Goal: Task Accomplishment & Management: Manage account settings

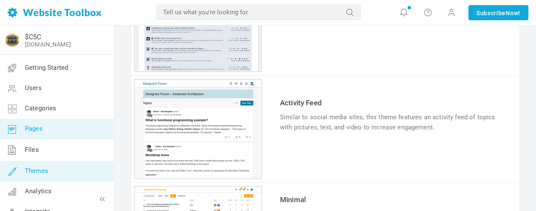
scroll to position [443, 0]
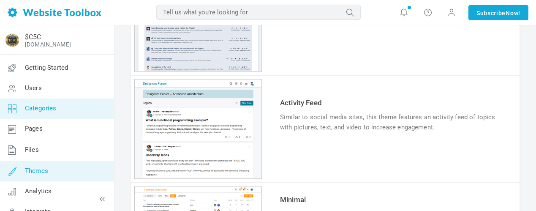
click at [37, 107] on span "Categories" at bounding box center [41, 108] width 32 height 8
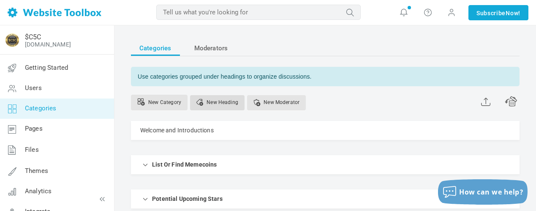
click at [218, 102] on link "New Heading" at bounding box center [217, 102] width 54 height 15
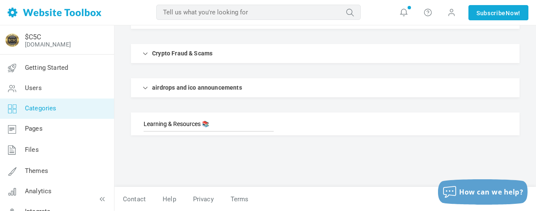
type input "Learning & Resources 📚"
click at [503, 184] on button "How can we help?" at bounding box center [483, 191] width 90 height 25
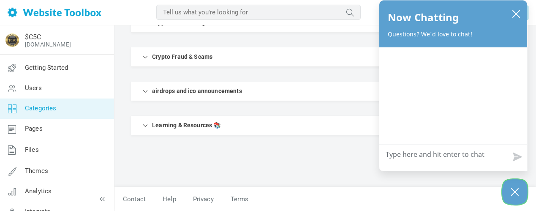
scroll to position [210, 0]
click at [511, 192] on icon "Close Chatbox" at bounding box center [515, 191] width 8 height 21
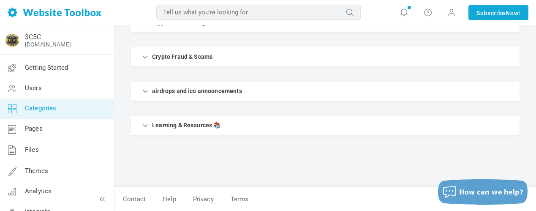
click at [441, 125] on link "Manage" at bounding box center [434, 123] width 25 height 15
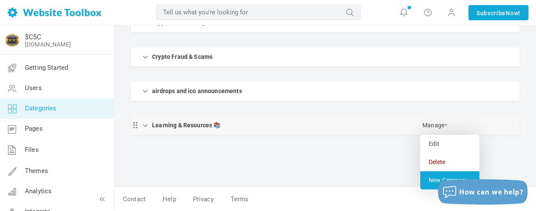
click at [431, 177] on link "New Category" at bounding box center [449, 180] width 59 height 18
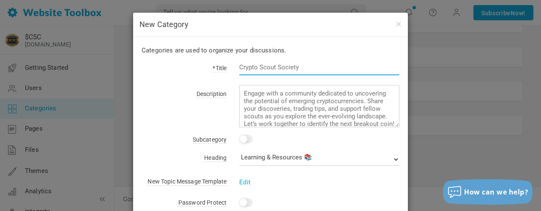
paste input "Learning & Resources 📚"
type input "Learning & Resources 📚"
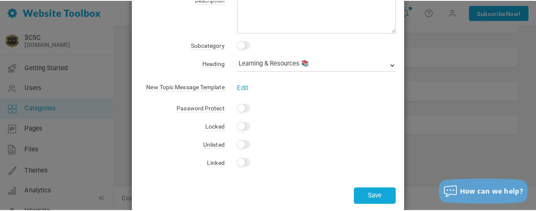
scroll to position [109, 0]
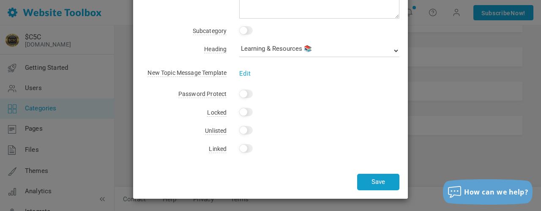
click at [368, 184] on button "Save" at bounding box center [378, 182] width 42 height 16
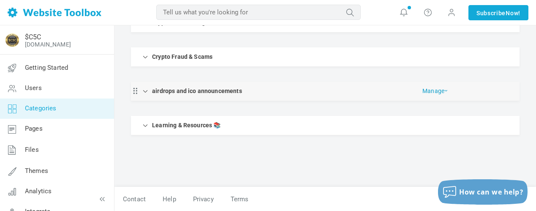
click at [427, 92] on link "Manage" at bounding box center [434, 89] width 25 height 15
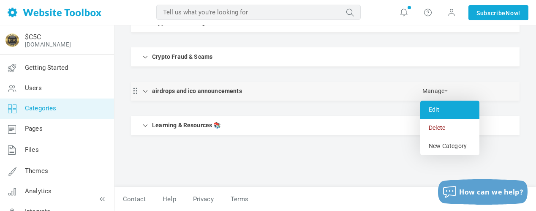
click at [440, 107] on link "Edit" at bounding box center [449, 110] width 59 height 18
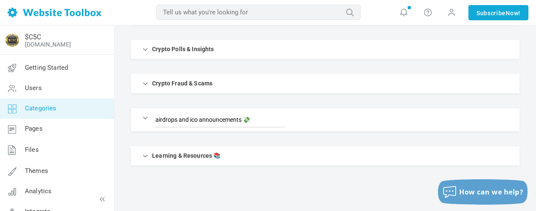
scroll to position [215, 0]
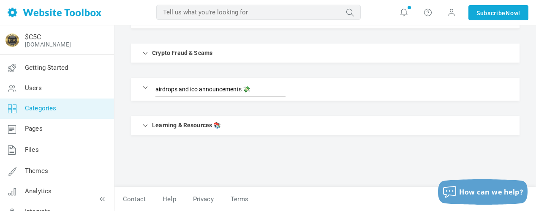
type input "airdrops and ico announcements 💸"
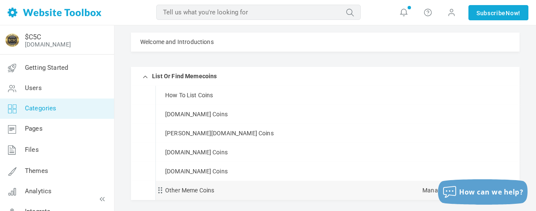
scroll to position [84, 0]
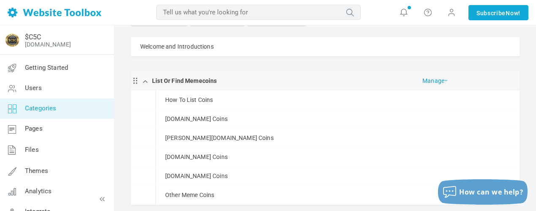
click at [439, 81] on link "Manage" at bounding box center [434, 78] width 25 height 15
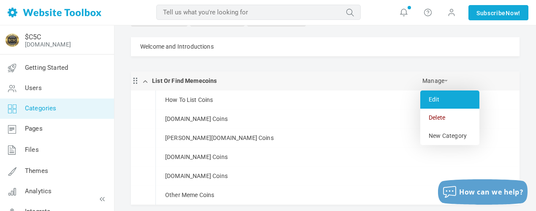
click at [435, 100] on link "Edit" at bounding box center [449, 99] width 59 height 18
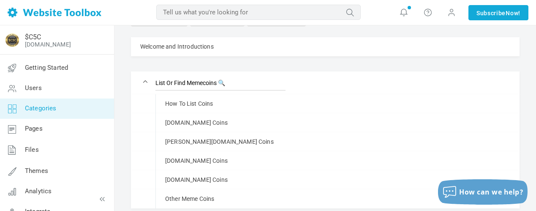
type input "List Or Find Memecoins 🔍"
click at [312, 68] on ul "Welcome and Introductions Manage Edit Delete View Category Copy Email Address C…" at bounding box center [325, 208] width 389 height 342
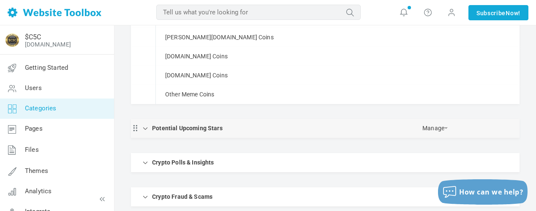
scroll to position [210, 0]
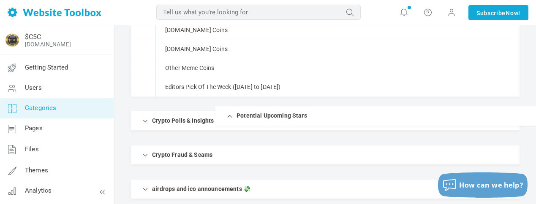
drag, startPoint x: 221, startPoint y: 103, endPoint x: 230, endPoint y: 106, distance: 9.6
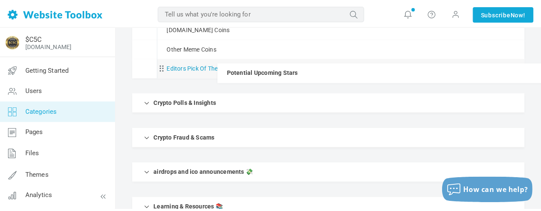
scroll to position [223, 0]
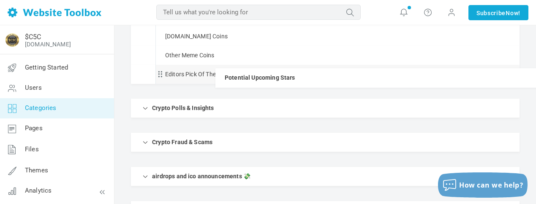
drag, startPoint x: 135, startPoint y: 191, endPoint x: 169, endPoint y: 68, distance: 127.4
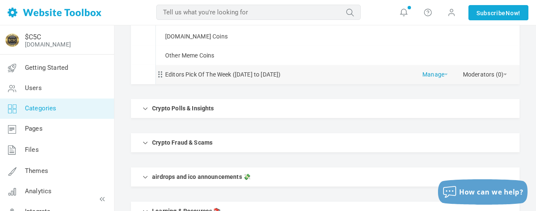
click at [433, 73] on link "Manage" at bounding box center [434, 72] width 25 height 15
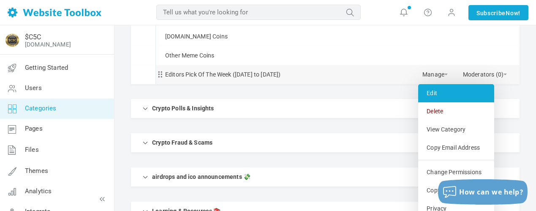
click at [444, 95] on link "Edit" at bounding box center [456, 93] width 76 height 18
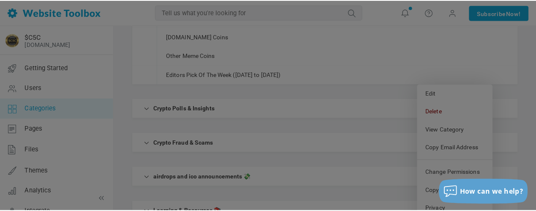
scroll to position [0, 0]
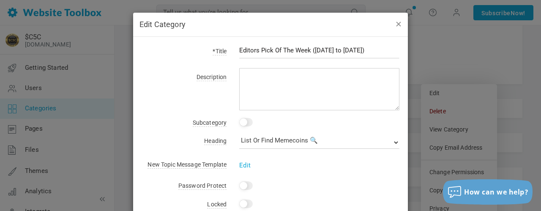
click at [394, 22] on button "button" at bounding box center [397, 23] width 7 height 9
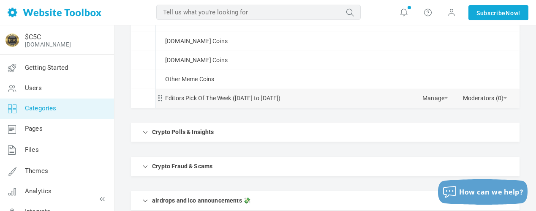
scroll to position [181, 0]
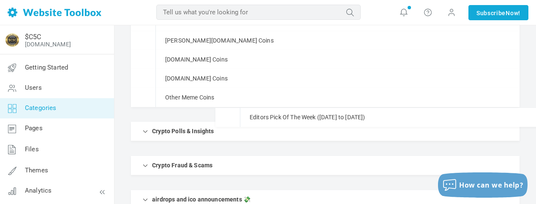
drag, startPoint x: 161, startPoint y: 119, endPoint x: 157, endPoint y: 108, distance: 11.6
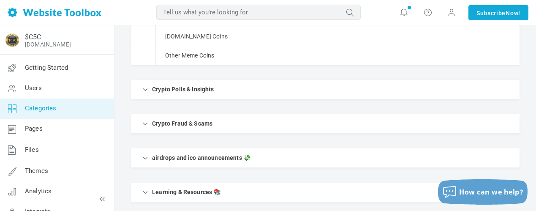
scroll to position [265, 0]
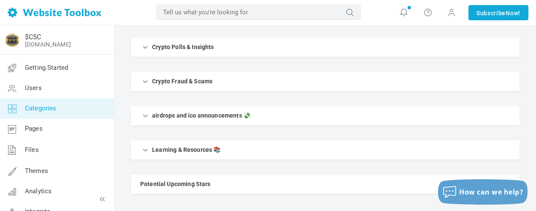
click at [243, 168] on ul "Welcome and Introductions Manage Edit Delete View Category Copy Email Address C…" at bounding box center [325, 25] width 389 height 338
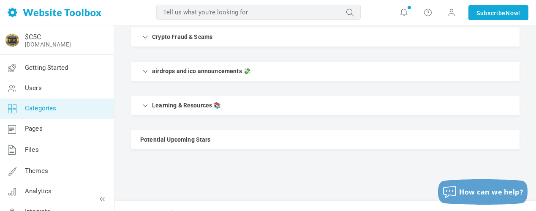
scroll to position [324, 0]
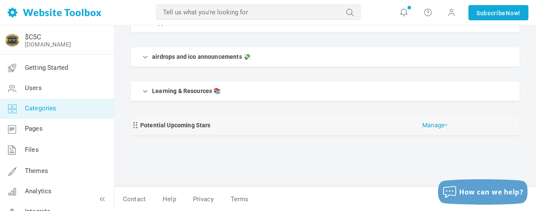
click at [431, 126] on link "Manage" at bounding box center [434, 123] width 25 height 15
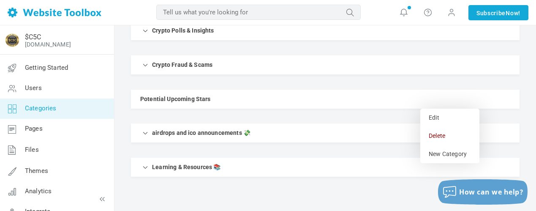
scroll to position [294, 0]
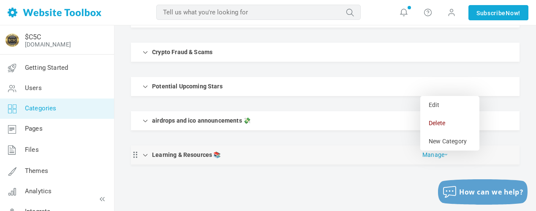
click at [445, 155] on span at bounding box center [445, 155] width 3 height 2
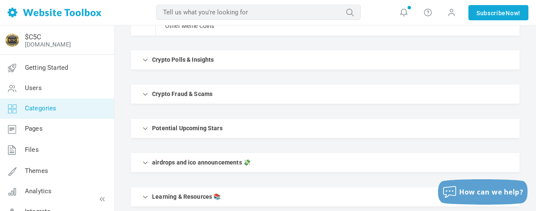
scroll to position [252, 0]
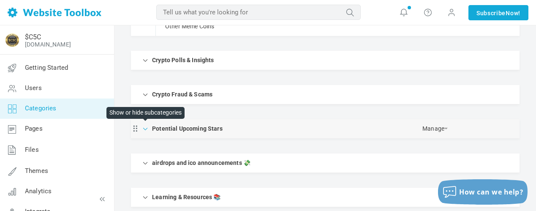
click at [144, 131] on span at bounding box center [145, 128] width 8 height 8
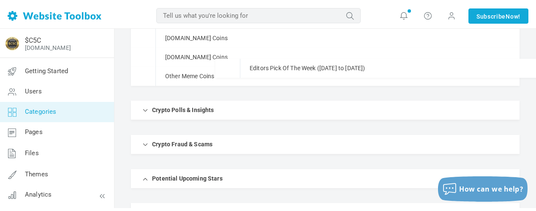
scroll to position [189, 0]
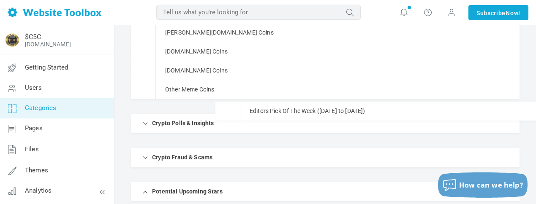
drag, startPoint x: 161, startPoint y: 150, endPoint x: 176, endPoint y: 102, distance: 50.0
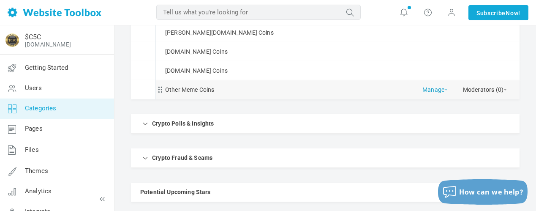
click at [434, 90] on link "Manage" at bounding box center [434, 87] width 25 height 15
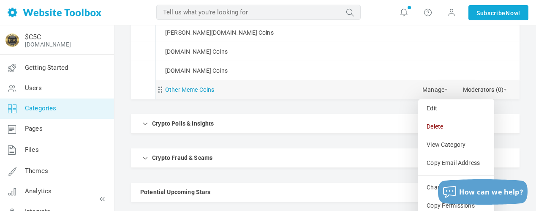
click at [203, 91] on link "Other Meme Coins" at bounding box center [189, 89] width 49 height 11
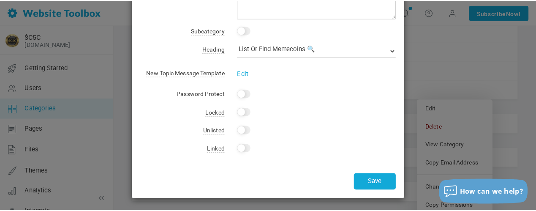
scroll to position [0, 0]
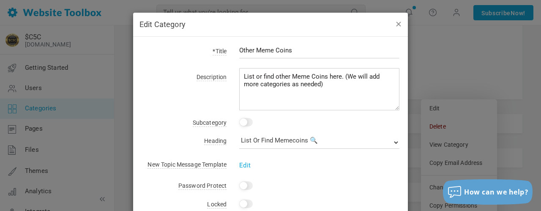
click at [394, 24] on button "button" at bounding box center [397, 23] width 7 height 9
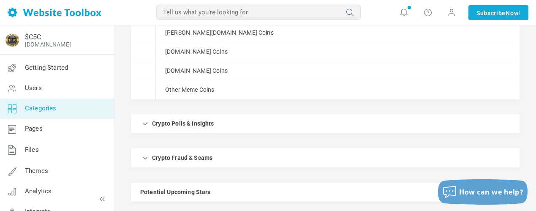
scroll to position [231, 0]
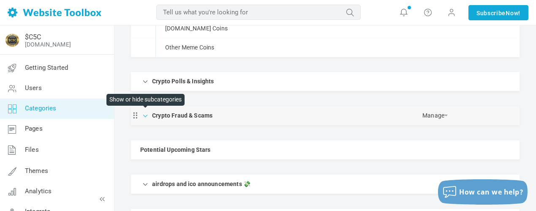
click at [146, 117] on span at bounding box center [145, 115] width 8 height 8
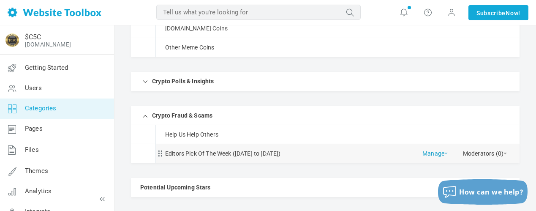
click at [435, 154] on link "Manage" at bounding box center [434, 151] width 25 height 15
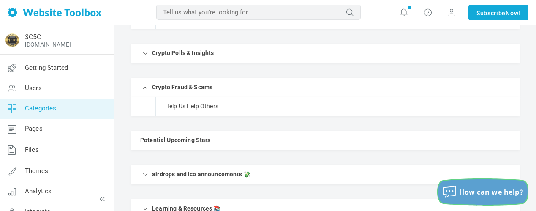
scroll to position [277, 0]
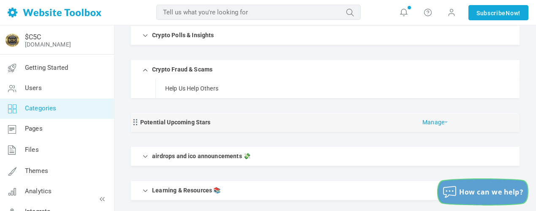
click at [433, 124] on link "Manage" at bounding box center [434, 120] width 25 height 15
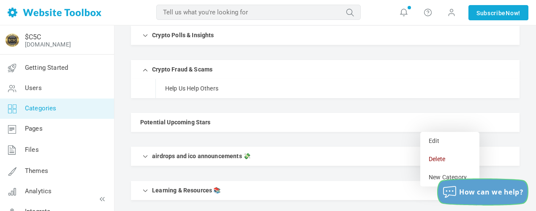
scroll to position [319, 0]
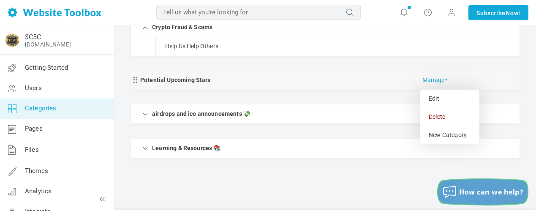
click at [438, 81] on link "Manage" at bounding box center [434, 78] width 25 height 15
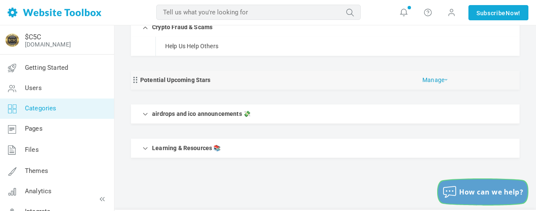
click at [438, 81] on link "Manage" at bounding box center [434, 78] width 25 height 15
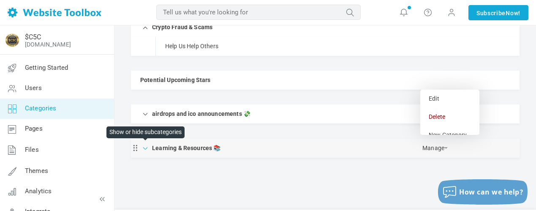
click at [145, 149] on span at bounding box center [145, 147] width 8 height 8
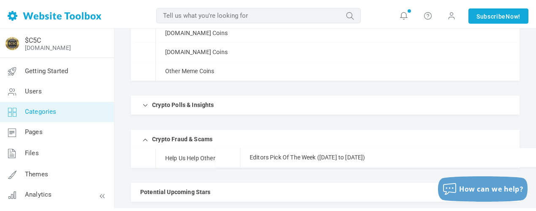
scroll to position [215, 0]
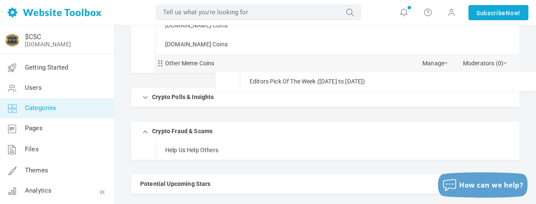
drag, startPoint x: 159, startPoint y: 188, endPoint x: 174, endPoint y: 72, distance: 117.1
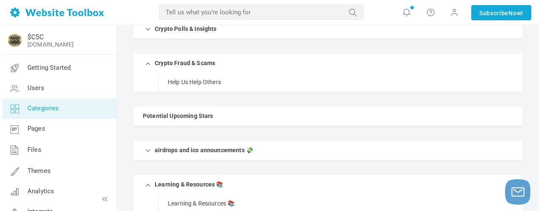
scroll to position [342, 0]
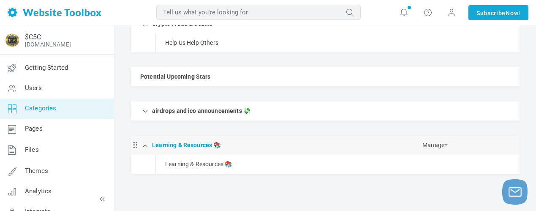
click at [206, 145] on link "Learning & Resources 📚" at bounding box center [186, 145] width 68 height 11
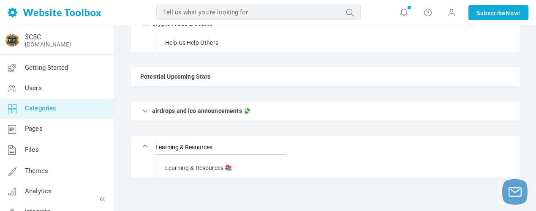
type input "Learning & Resources"
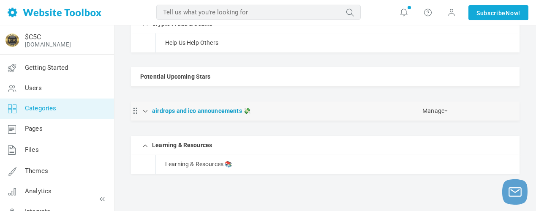
click at [232, 112] on link "airdrops and ico announcements 💸" at bounding box center [201, 111] width 98 height 11
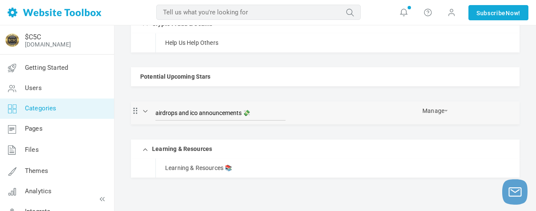
drag, startPoint x: 252, startPoint y: 113, endPoint x: 247, endPoint y: 113, distance: 5.1
click at [247, 113] on input "airdrops and ico announcements 💸" at bounding box center [220, 112] width 130 height 15
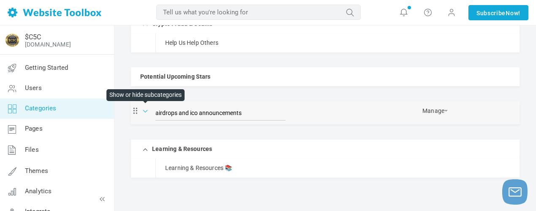
type input "airdrops and ico announcements"
click at [146, 111] on span at bounding box center [145, 110] width 8 height 8
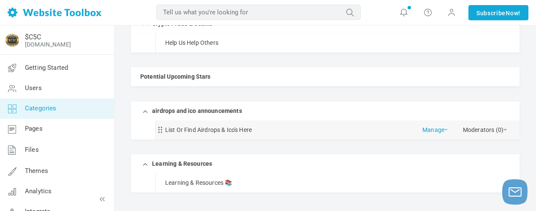
click at [441, 128] on link "Manage" at bounding box center [434, 127] width 25 height 15
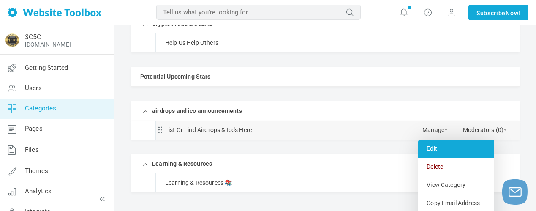
click at [432, 148] on link "Edit" at bounding box center [456, 148] width 76 height 18
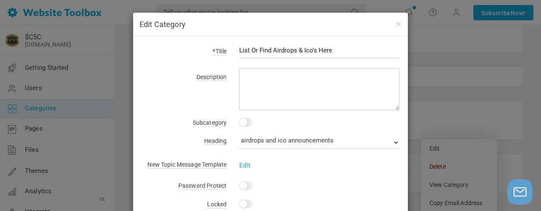
click at [338, 50] on input "List Or Find Airdrops & Ico's Here" at bounding box center [319, 50] width 160 height 16
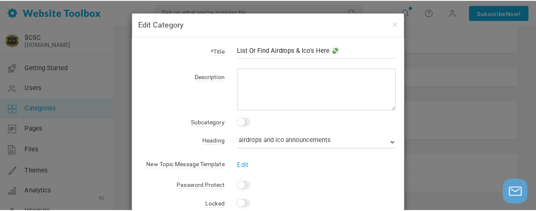
scroll to position [92, 0]
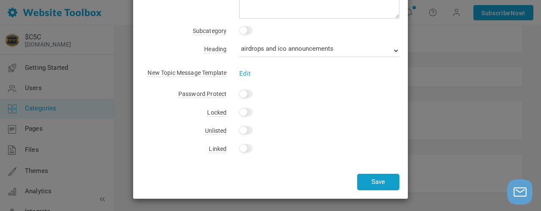
type input "List Or Find Airdrops & Ico's Here 💸"
click at [381, 176] on button "Save" at bounding box center [378, 182] width 42 height 16
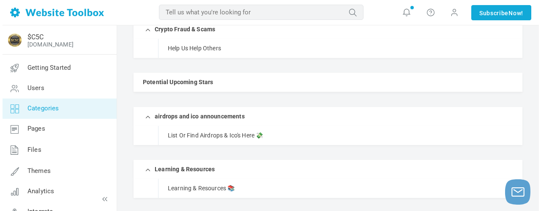
scroll to position [299, 0]
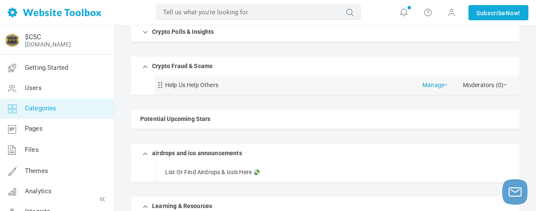
click at [435, 84] on link "Manage" at bounding box center [434, 83] width 25 height 15
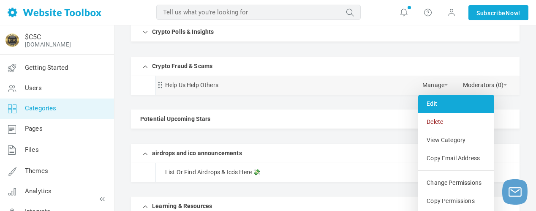
click at [430, 103] on link "Edit" at bounding box center [456, 104] width 76 height 18
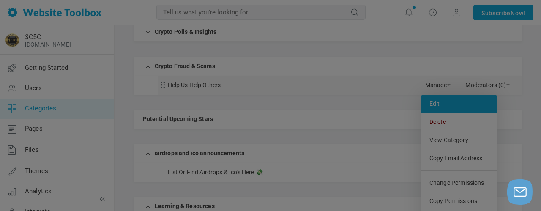
scroll to position [0, 0]
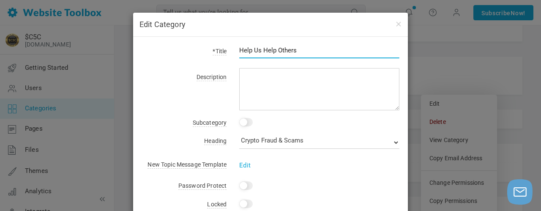
click at [305, 51] on input "Help Us Help Others" at bounding box center [319, 50] width 160 height 16
paste input "🤝"
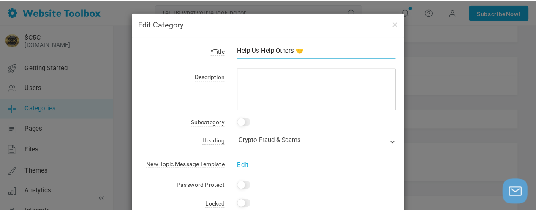
scroll to position [92, 0]
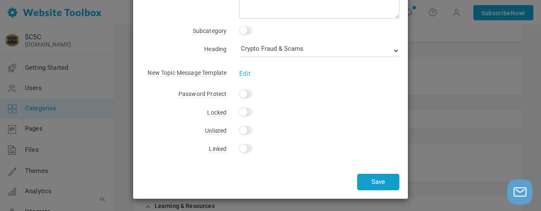
type input "Help Us Help Others 🤝"
click at [370, 179] on button "Save" at bounding box center [378, 182] width 42 height 16
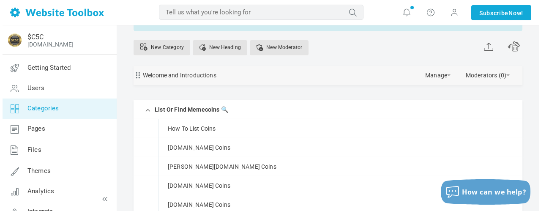
scroll to position [46, 0]
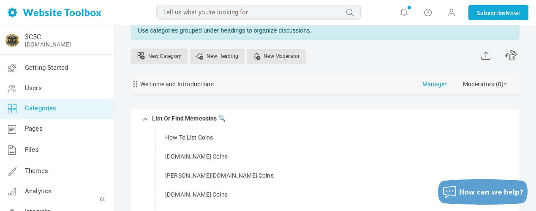
click at [440, 85] on link "Manage" at bounding box center [434, 82] width 25 height 15
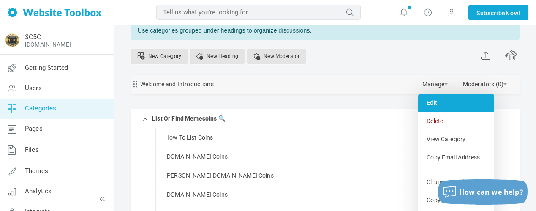
click at [436, 100] on link "Edit" at bounding box center [456, 103] width 76 height 18
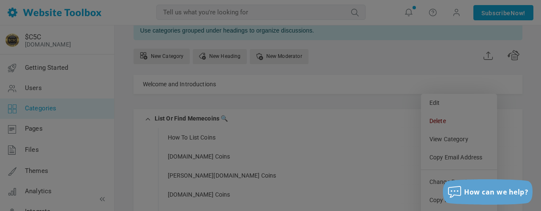
scroll to position [0, 0]
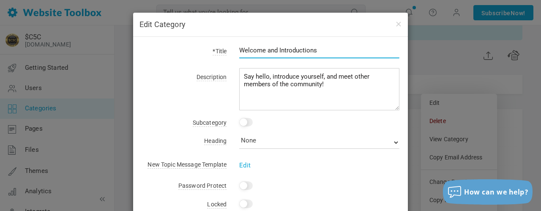
click at [324, 50] on input "Welcome and Introductions" at bounding box center [319, 50] width 160 height 16
paste input "🗣️"
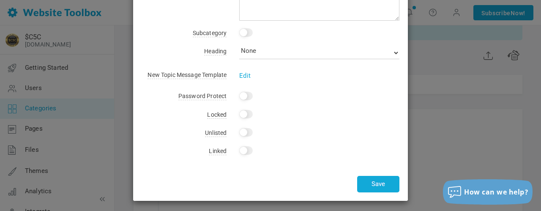
scroll to position [92, 0]
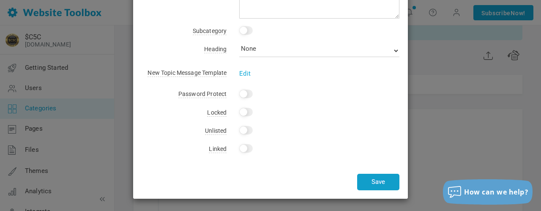
type input "Welcome and Introductions 🗣️"
click at [378, 181] on button "Save" at bounding box center [378, 182] width 42 height 16
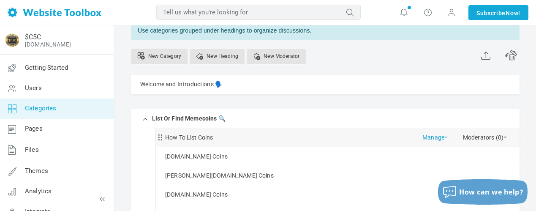
click at [436, 138] on link "Manage" at bounding box center [434, 135] width 25 height 15
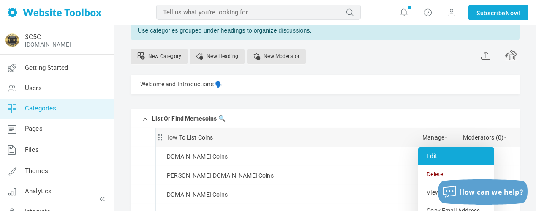
click at [431, 154] on link "Edit" at bounding box center [456, 156] width 76 height 18
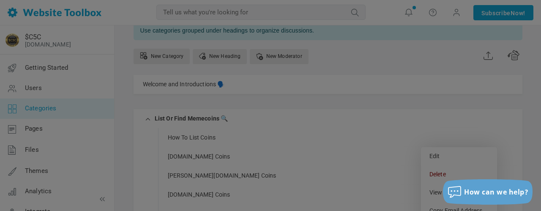
scroll to position [0, 0]
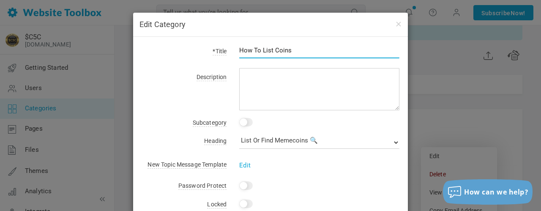
click at [300, 50] on input "How To List Coins" at bounding box center [319, 50] width 160 height 16
paste input "🔍"
type input "How To List Coins 🔍"
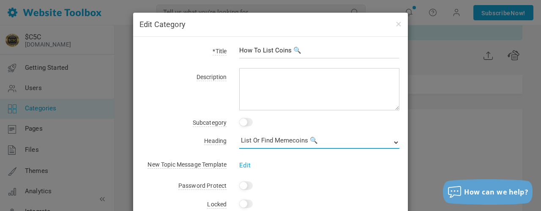
click at [313, 140] on select "None List Or Find Memecoins 🔍 Crypto Polls & Insights Crypto Fraud & Scams Pote…" at bounding box center [319, 142] width 160 height 13
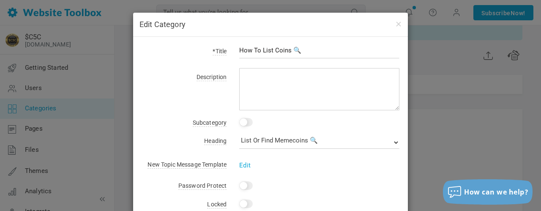
click at [398, 173] on div "*Title How To List Coins 🔍 Description Subcategory This is a subcategory of: No…" at bounding box center [270, 163] width 275 height 253
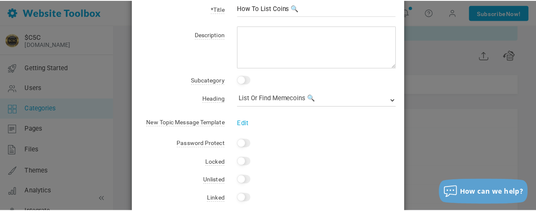
scroll to position [92, 0]
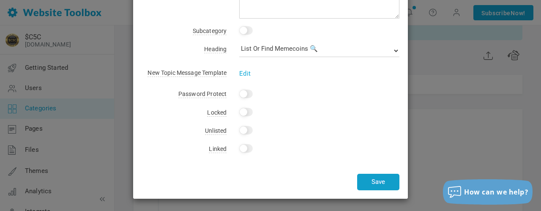
click at [379, 180] on button "Save" at bounding box center [378, 182] width 42 height 16
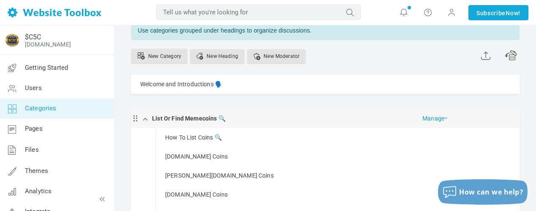
click at [427, 118] on link "Manage" at bounding box center [434, 116] width 25 height 15
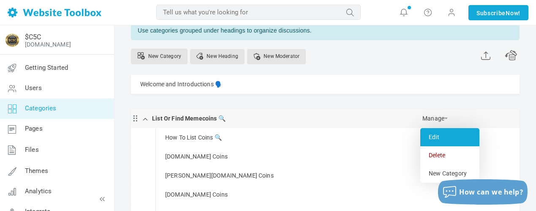
click at [437, 135] on link "Edit" at bounding box center [449, 137] width 59 height 18
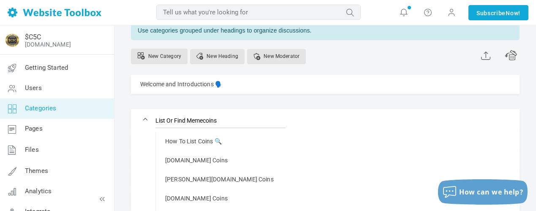
type input "List Or Find Memecoins"
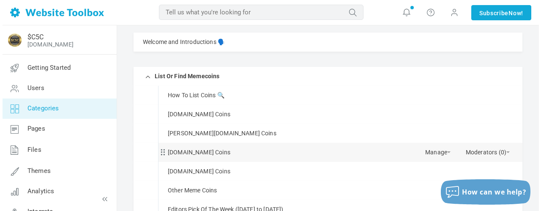
scroll to position [131, 0]
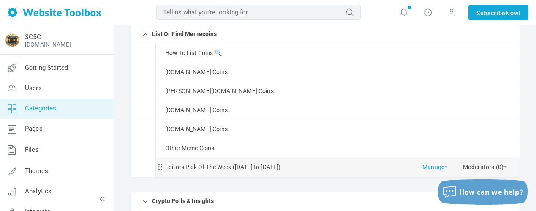
click at [438, 167] on link "Manage" at bounding box center [434, 165] width 25 height 15
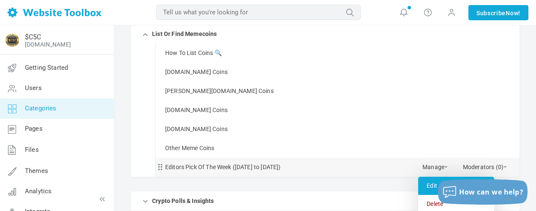
click at [433, 188] on link "Edit" at bounding box center [456, 186] width 76 height 18
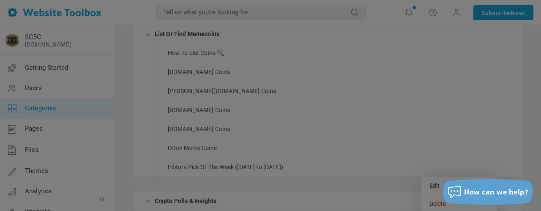
scroll to position [0, 0]
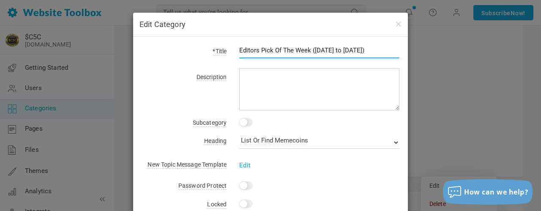
click at [377, 47] on input "Editors Pick Of The Week (Sunday to Sunday)" at bounding box center [319, 50] width 160 height 16
paste input "📈"
type input "Editors Pick Of The Week (Sunday to Sunday) 📈"
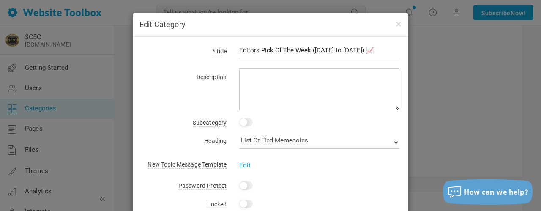
click at [438, 75] on div "Edit Category *Title Editors Pick Of The Week (Sunday to Sunday) 📈 Description …" at bounding box center [270, 105] width 541 height 211
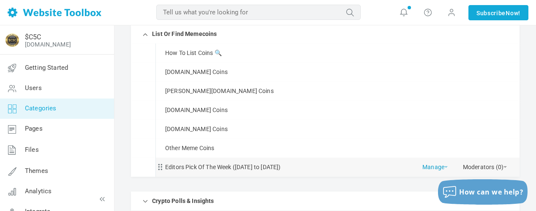
click at [429, 166] on link "Manage" at bounding box center [434, 165] width 25 height 15
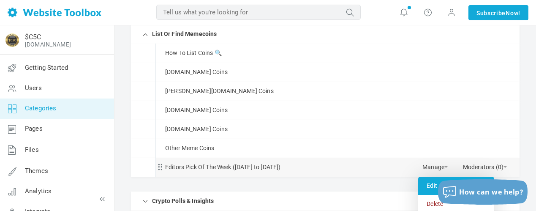
click at [429, 188] on link "Edit" at bounding box center [456, 186] width 76 height 18
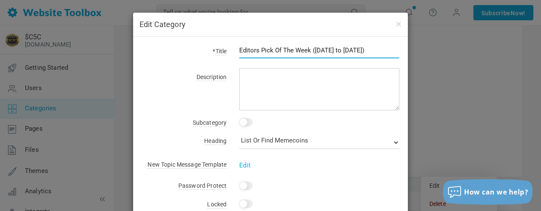
click at [375, 51] on input "Editors Pick Of The Week (Sunday to Sunday)" at bounding box center [319, 50] width 160 height 16
paste input "📈"
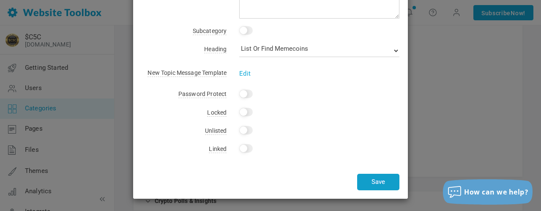
type input "Editors Pick Of The Week (Sunday to Sunday) 📈"
click at [371, 182] on button "Save" at bounding box center [378, 182] width 42 height 16
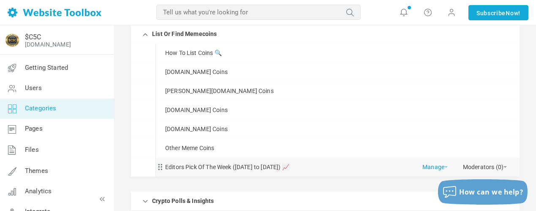
click at [436, 166] on link "Manage" at bounding box center [434, 165] width 25 height 15
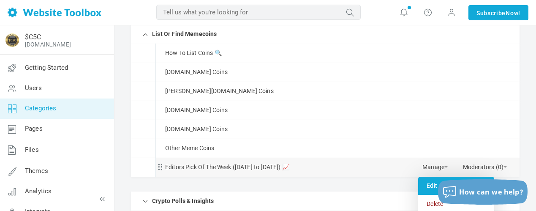
click at [431, 181] on link "Edit" at bounding box center [456, 186] width 76 height 18
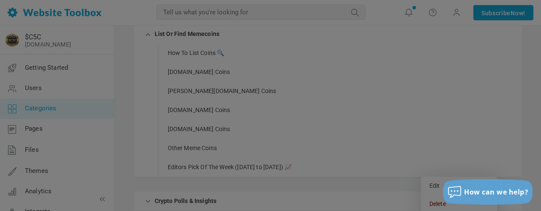
scroll to position [0, 0]
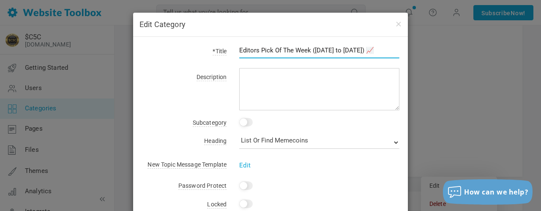
click at [307, 50] on input "Editors Pick Of The Week (Sunday to Sunday) 📈" at bounding box center [319, 50] width 160 height 16
click at [310, 51] on input "Editors Pick Of The Week (Sunday to Sunday) 📈" at bounding box center [319, 50] width 160 height 16
click at [307, 49] on input "Editors Pick Of The Week (Sunday to Sunday) 📈" at bounding box center [319, 50] width 160 height 16
click at [309, 50] on input "Editors Pick Of The Week (Sunday to Sunday) 📈" at bounding box center [319, 50] width 160 height 16
type input "Editors Pick (Sunday to Sunday) 📈"
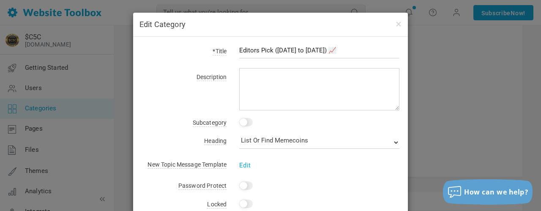
click at [171, 89] on div "Description" at bounding box center [270, 90] width 258 height 39
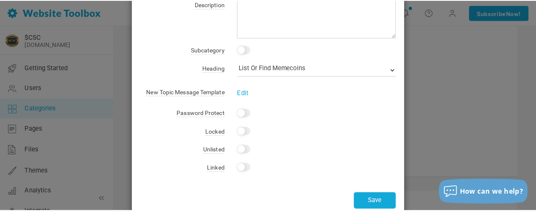
scroll to position [92, 0]
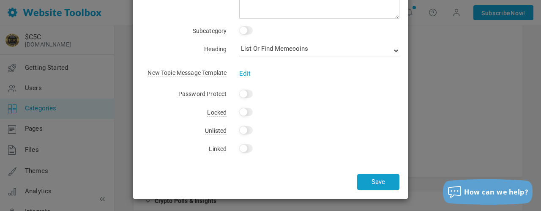
click at [369, 180] on button "Save" at bounding box center [378, 182] width 42 height 16
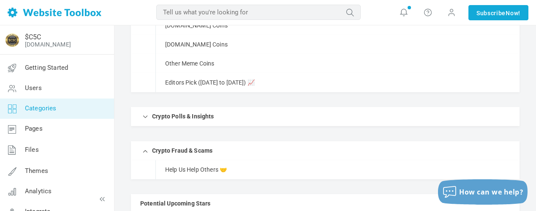
scroll to position [257, 0]
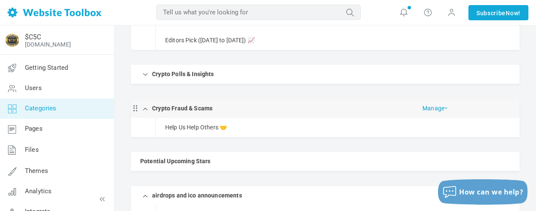
click at [434, 110] on link "Manage" at bounding box center [434, 106] width 25 height 15
